Goal: Task Accomplishment & Management: Use online tool/utility

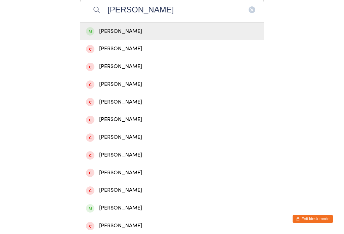
type input "[PERSON_NAME]"
click at [184, 31] on div "[PERSON_NAME]" at bounding box center [172, 31] width 172 height 9
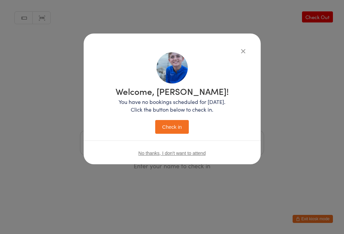
click at [174, 126] on button "Check in" at bounding box center [172, 127] width 34 height 14
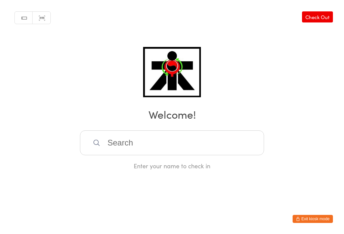
click at [234, 140] on input "search" at bounding box center [172, 143] width 184 height 25
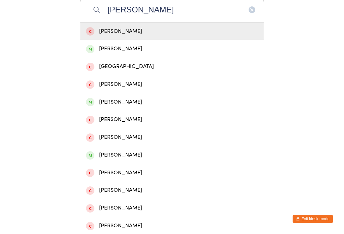
type input "[PERSON_NAME]"
click at [135, 50] on div "[PERSON_NAME]" at bounding box center [172, 48] width 172 height 9
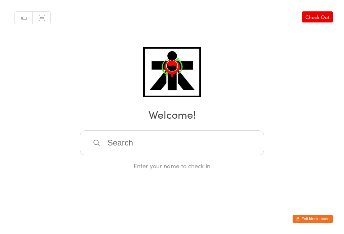
scroll to position [0, 0]
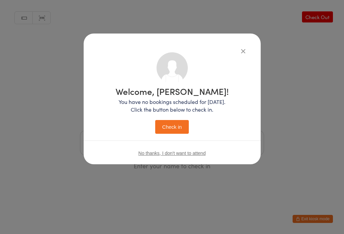
click at [169, 128] on button "Check in" at bounding box center [172, 127] width 34 height 14
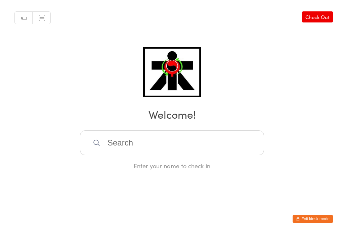
click at [119, 144] on input "search" at bounding box center [172, 143] width 184 height 25
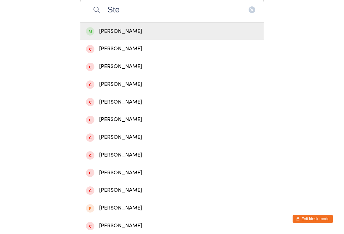
type input "Ste"
click at [122, 32] on div "[PERSON_NAME]" at bounding box center [172, 31] width 172 height 9
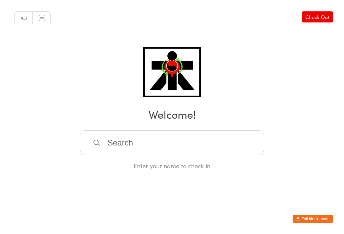
scroll to position [0, 0]
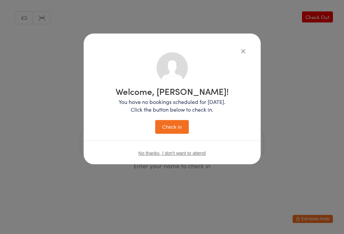
click at [167, 121] on button "Check in" at bounding box center [172, 127] width 34 height 14
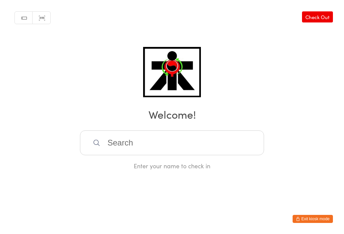
click at [149, 155] on input "search" at bounding box center [172, 143] width 184 height 25
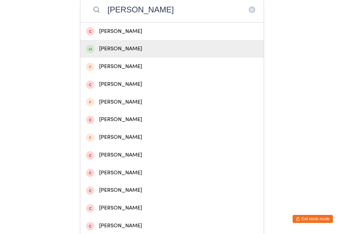
type input "[PERSON_NAME]"
click at [127, 53] on div "[PERSON_NAME]" at bounding box center [172, 48] width 172 height 9
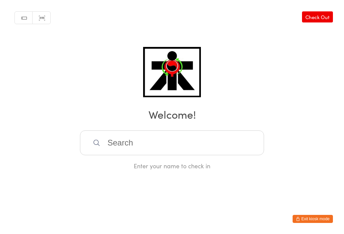
scroll to position [0, 0]
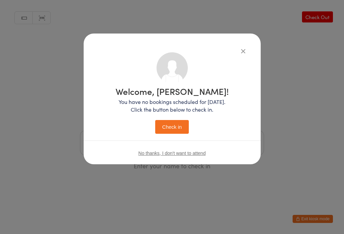
click at [174, 132] on button "Check in" at bounding box center [172, 127] width 34 height 14
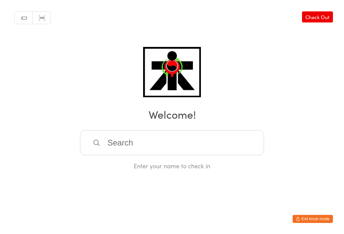
click at [195, 151] on input "search" at bounding box center [172, 143] width 184 height 25
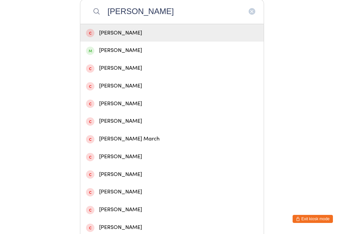
scroll to position [132, 0]
type input "[PERSON_NAME]"
click at [130, 55] on div "[PERSON_NAME]" at bounding box center [172, 50] width 172 height 9
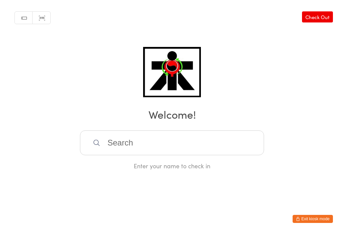
scroll to position [0, 0]
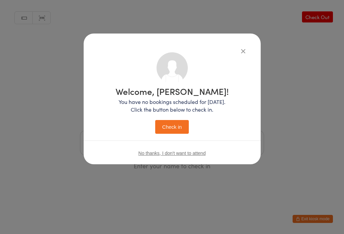
click at [182, 130] on button "Check in" at bounding box center [172, 127] width 34 height 14
